Goal: Task Accomplishment & Management: Use online tool/utility

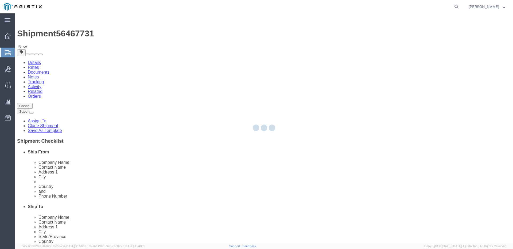
select select "34240"
select select "51996"
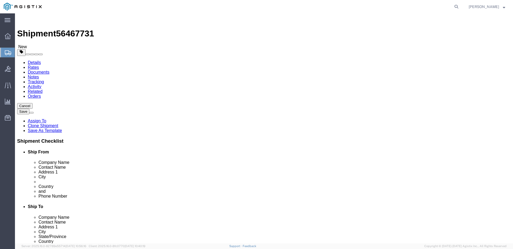
click at [0, 0] on span "Shipment Manager" at bounding box center [0, 0] width 0 height 0
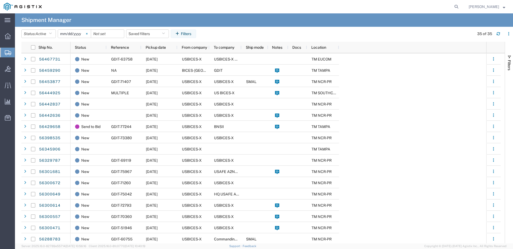
click at [88, 34] on icon at bounding box center [87, 34] width 2 height 2
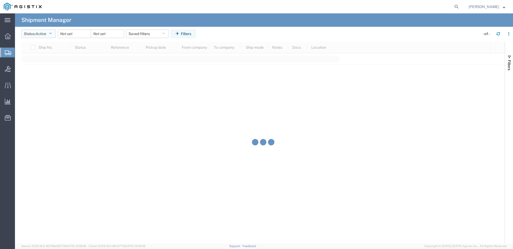
click at [46, 33] on span "Active" at bounding box center [41, 34] width 11 height 4
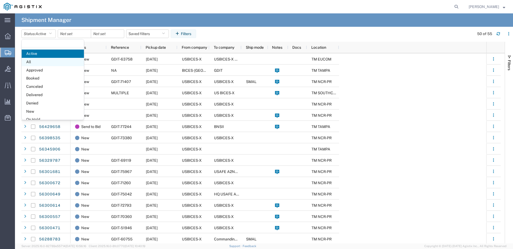
click at [41, 60] on span "All" at bounding box center [53, 62] width 62 height 8
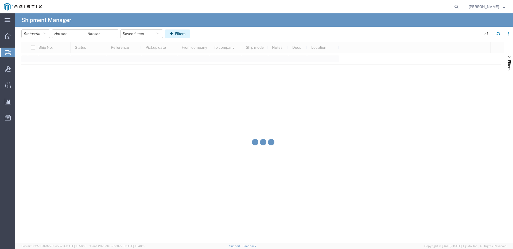
click at [177, 34] on button "Filters" at bounding box center [177, 33] width 25 height 9
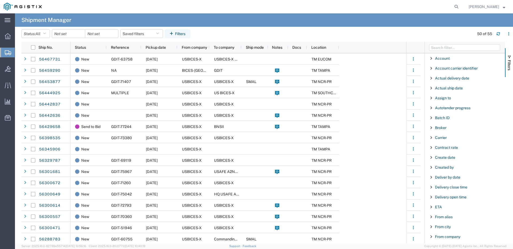
scroll to position [321, 0]
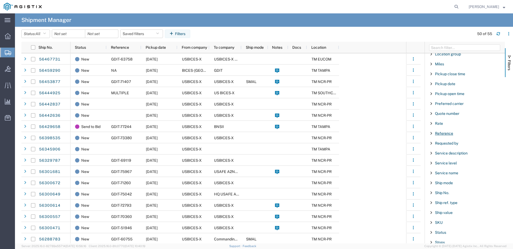
click at [451, 133] on span "Reference" at bounding box center [444, 133] width 18 height 4
click at [456, 146] on div "starts with" at bounding box center [465, 147] width 61 height 4
click at [456, 156] on input "Filter Value" at bounding box center [467, 155] width 70 height 6
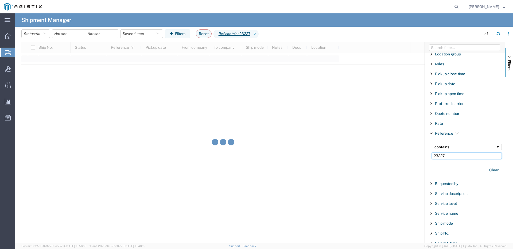
type input "23227"
click at [259, 34] on icon at bounding box center [255, 34] width 6 height 9
